Goal: Transaction & Acquisition: Download file/media

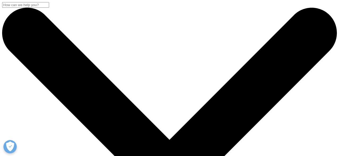
scroll to position [49, 129]
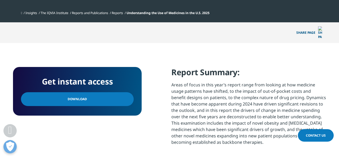
scroll to position [227, 0]
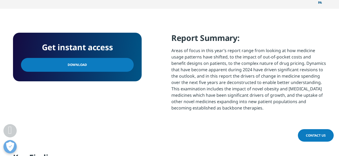
click at [94, 62] on link "Download" at bounding box center [77, 65] width 113 height 14
